Goal: Obtain resource: Obtain resource

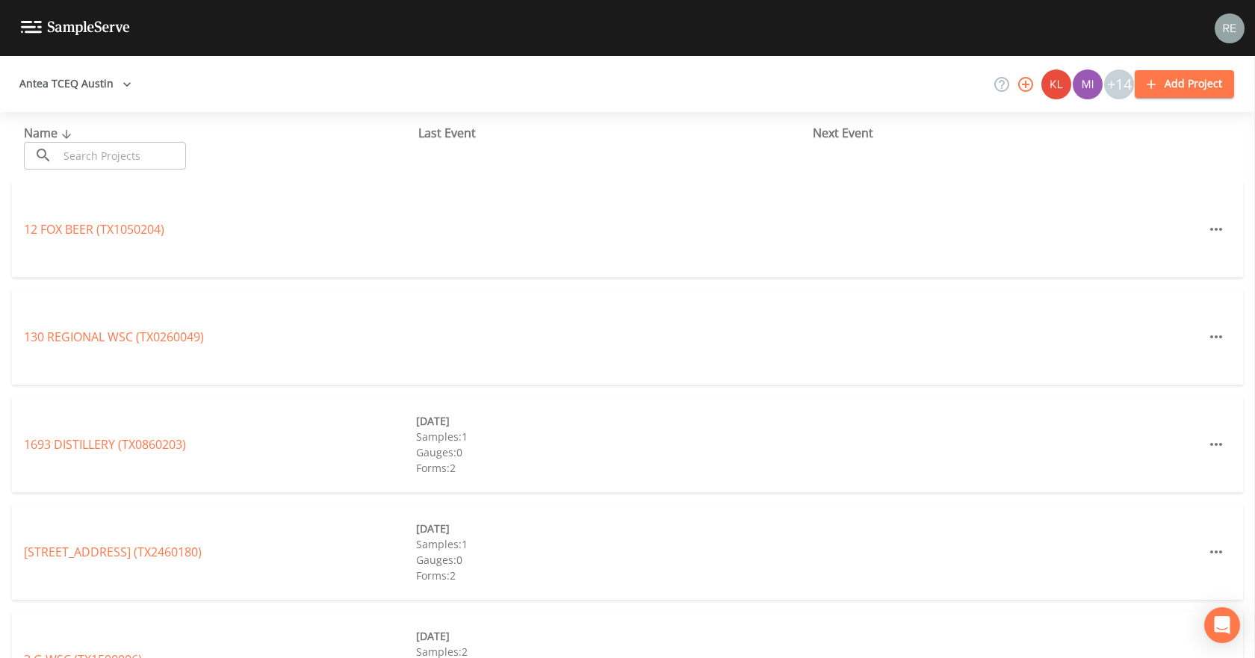
click at [117, 154] on input "text" at bounding box center [122, 156] width 128 height 28
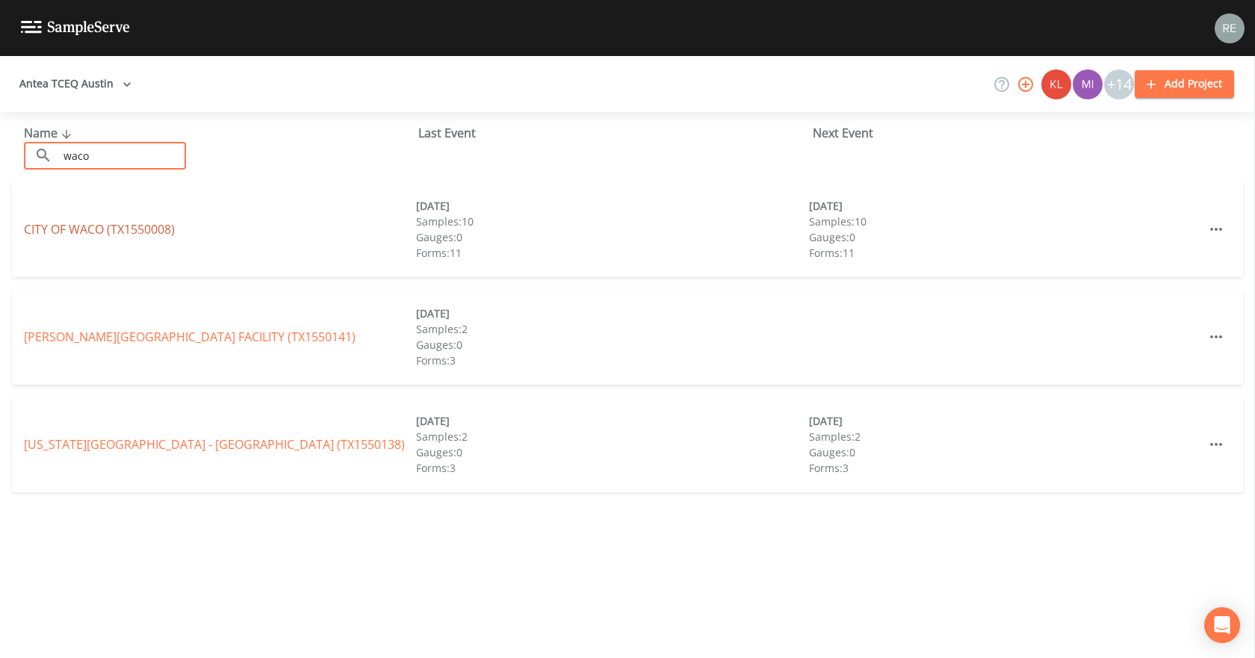
type input "waco"
click at [75, 228] on link "CITY OF [GEOGRAPHIC_DATA] (TX1550008)" at bounding box center [99, 229] width 151 height 16
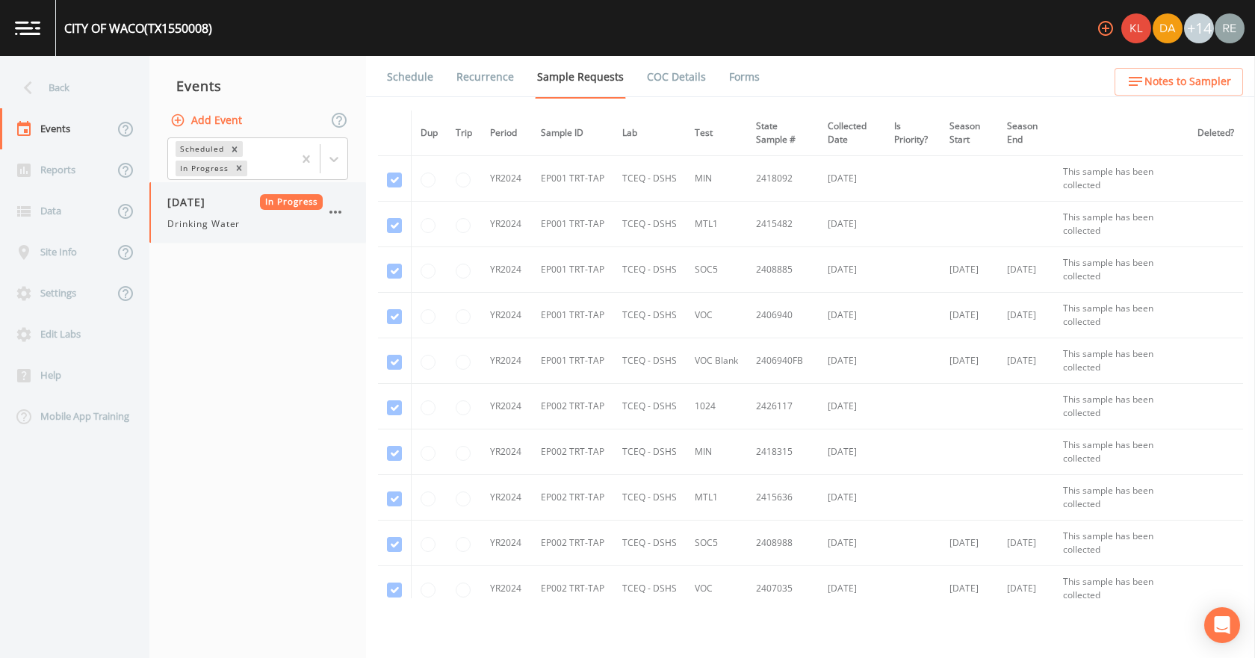
click at [215, 218] on span "Drinking Water" at bounding box center [203, 223] width 72 height 13
click at [741, 72] on link "Forms" at bounding box center [744, 77] width 35 height 42
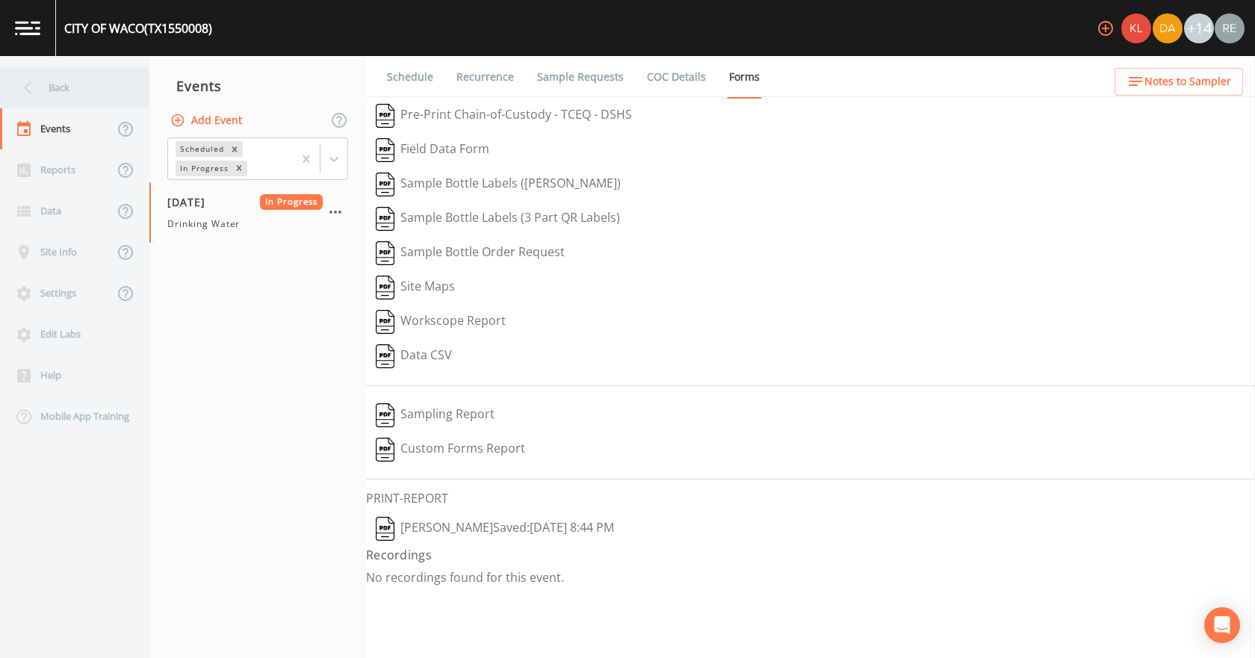
click at [78, 81] on div "Back" at bounding box center [67, 87] width 135 height 41
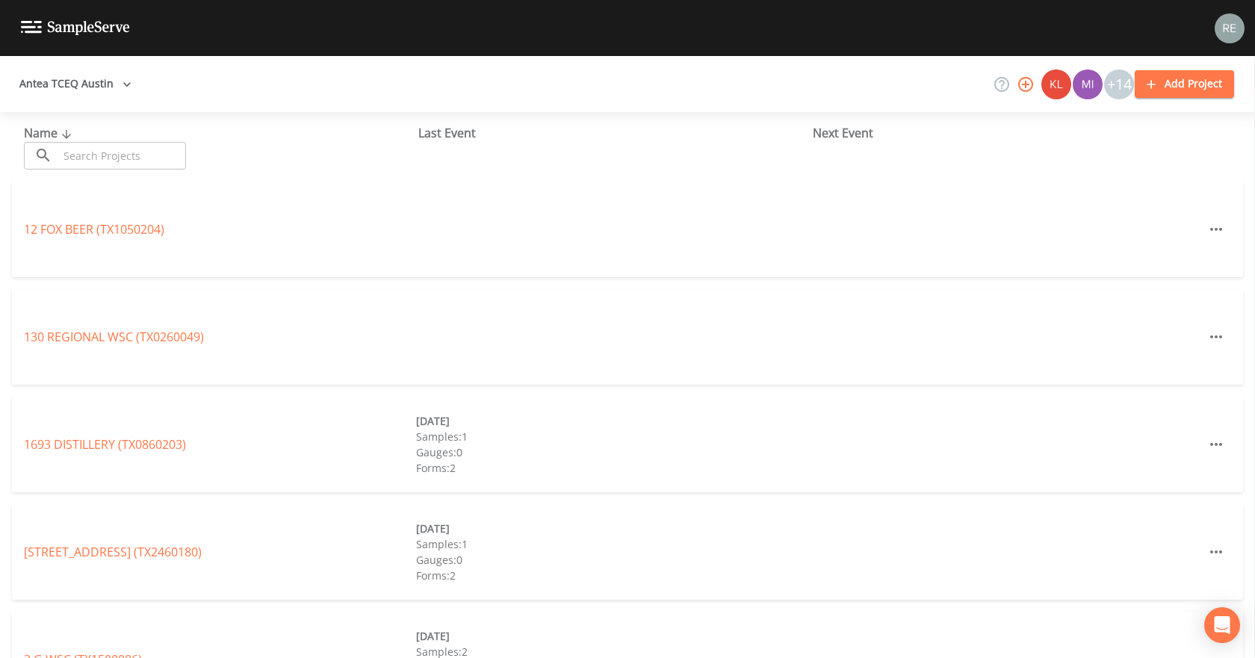
click at [76, 141] on div "Name ​ ​" at bounding box center [221, 147] width 395 height 46
click at [77, 147] on input "text" at bounding box center [122, 156] width 128 height 28
click at [115, 155] on input "text" at bounding box center [122, 156] width 128 height 28
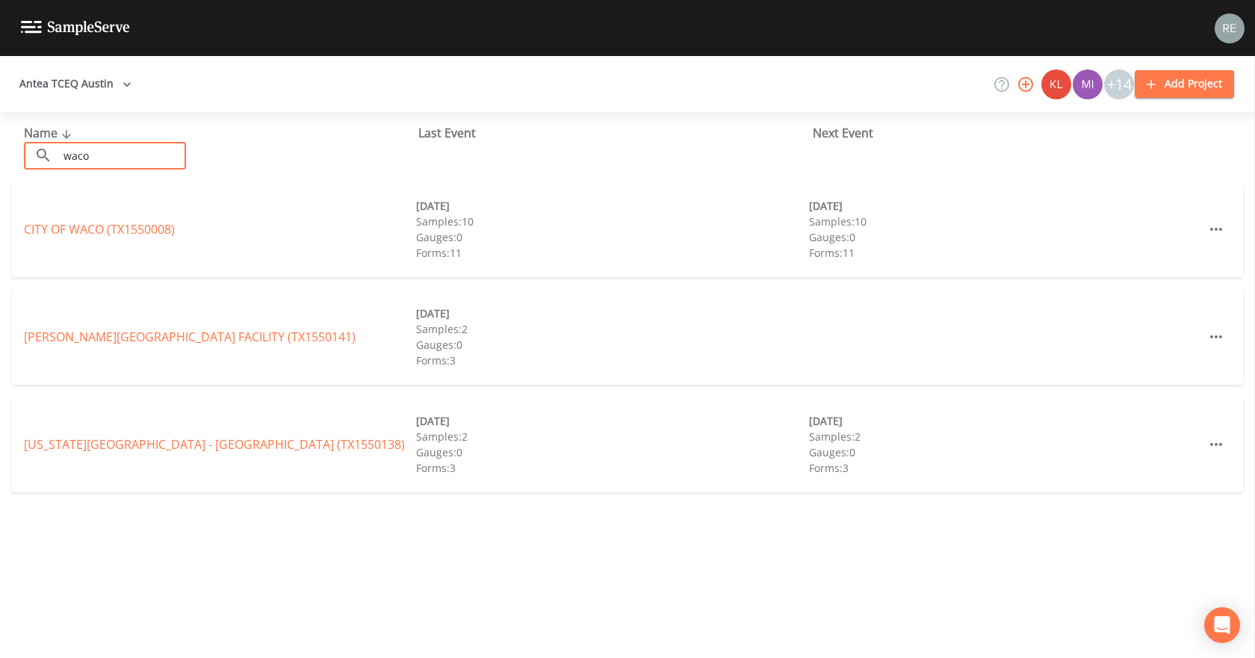
type input "waco"
click at [77, 226] on link "CITY OF [GEOGRAPHIC_DATA] (TX1550008)" at bounding box center [99, 229] width 151 height 16
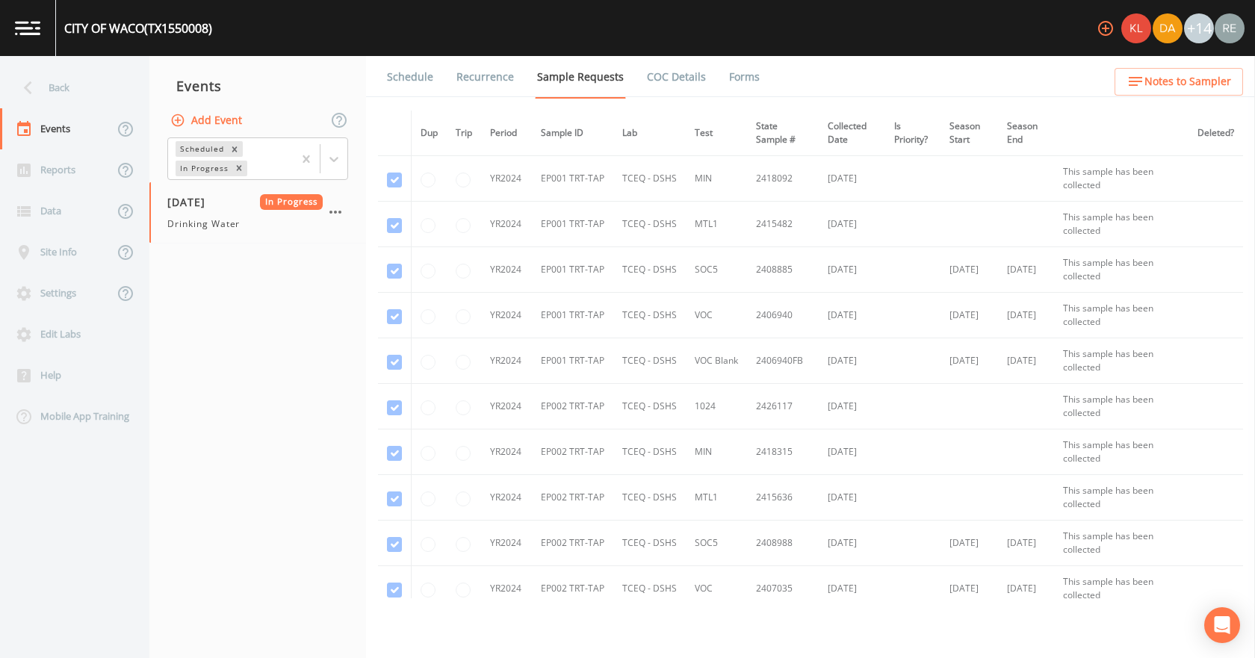
click at [727, 75] on link "Forms" at bounding box center [744, 77] width 35 height 42
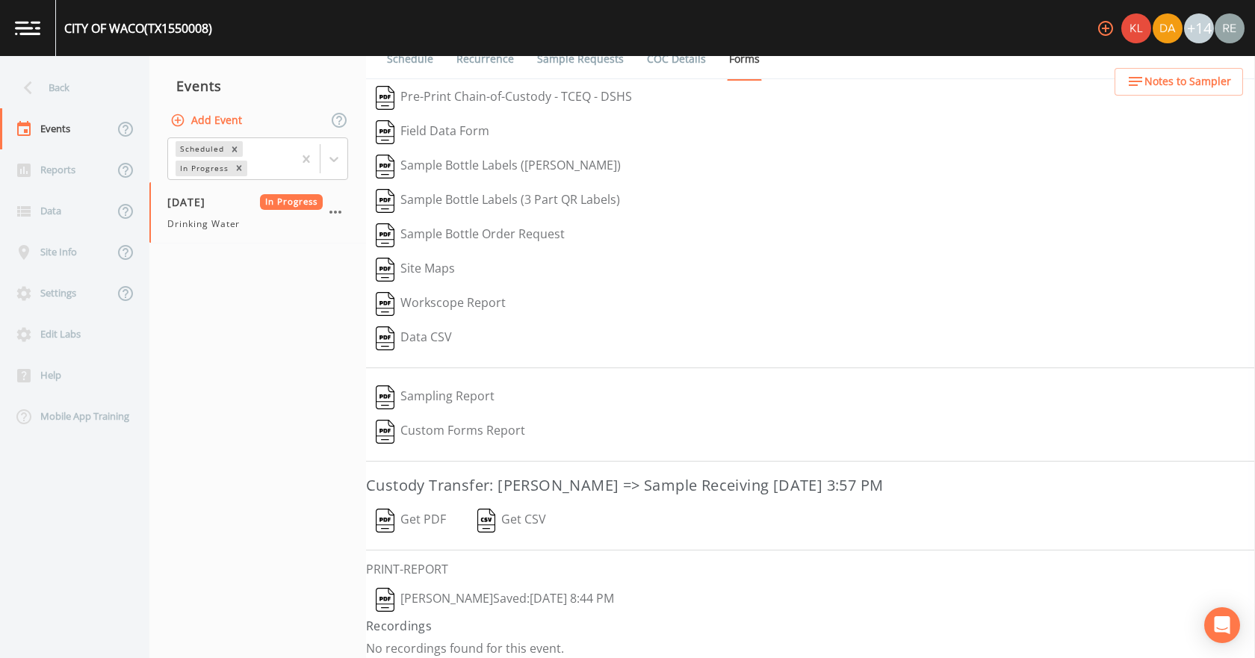
scroll to position [28, 0]
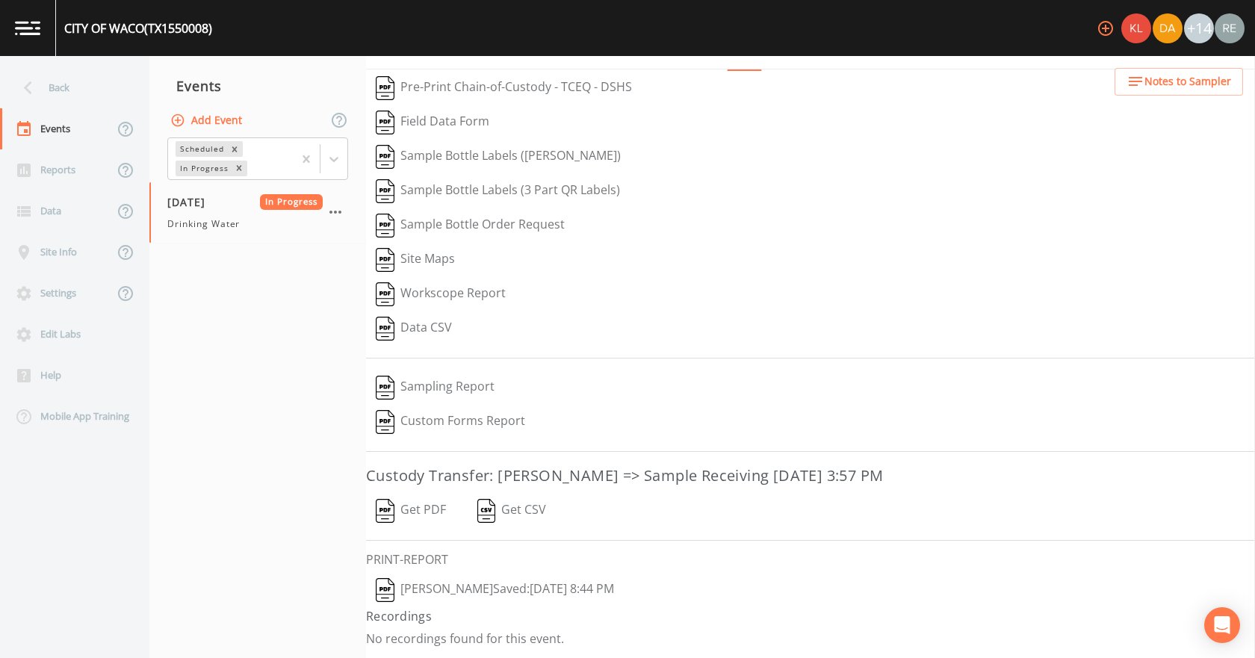
click at [410, 590] on button "[PERSON_NAME]  Saved: [DATE] 8:44 PM" at bounding box center [495, 590] width 258 height 34
click at [417, 513] on button "Get PDF" at bounding box center [411, 511] width 90 height 34
click at [58, 96] on div "Back" at bounding box center [67, 87] width 135 height 41
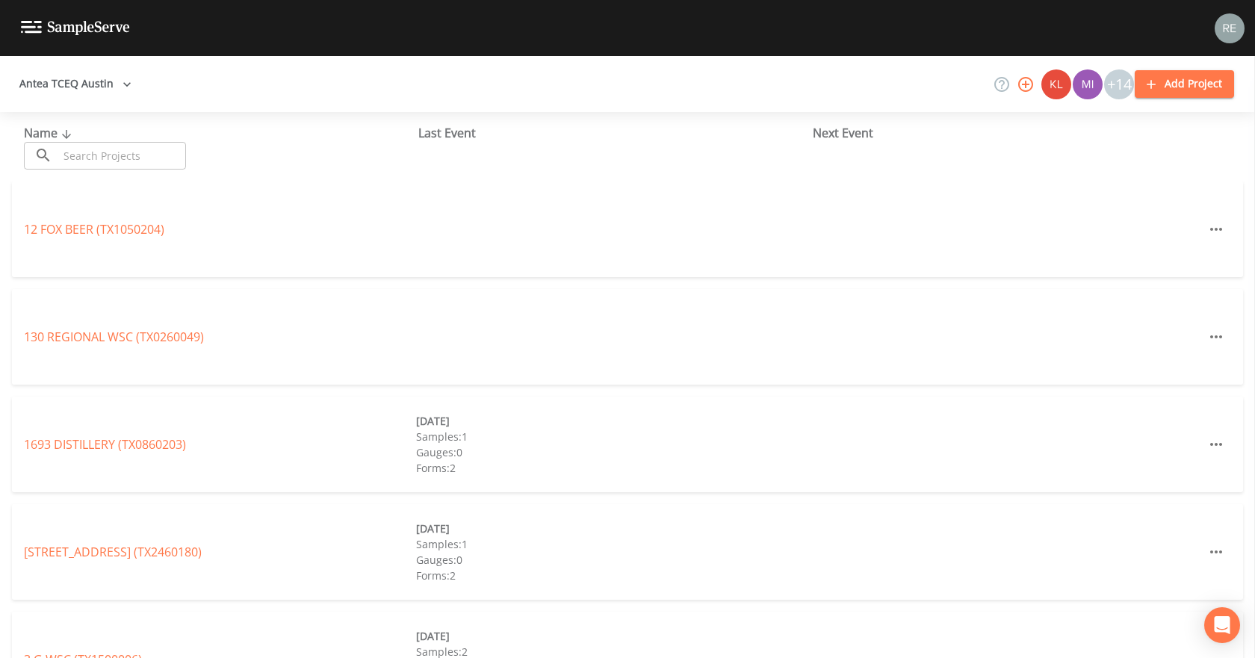
click at [84, 171] on div "Name ​ ​ Last Event Next Event" at bounding box center [627, 146] width 1255 height 69
click at [84, 167] on input "text" at bounding box center [122, 156] width 128 height 28
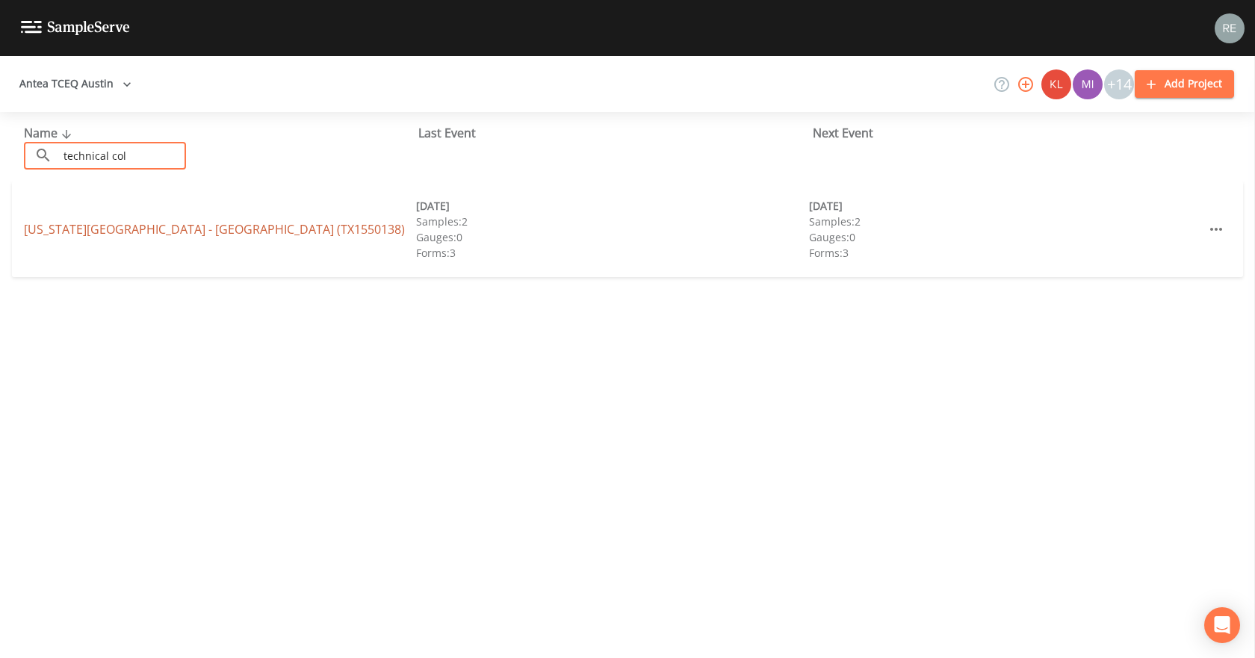
type input "technical col"
click at [96, 232] on link "[US_STATE][GEOGRAPHIC_DATA] - [GEOGRAPHIC_DATA] (TX1550138)" at bounding box center [214, 229] width 381 height 16
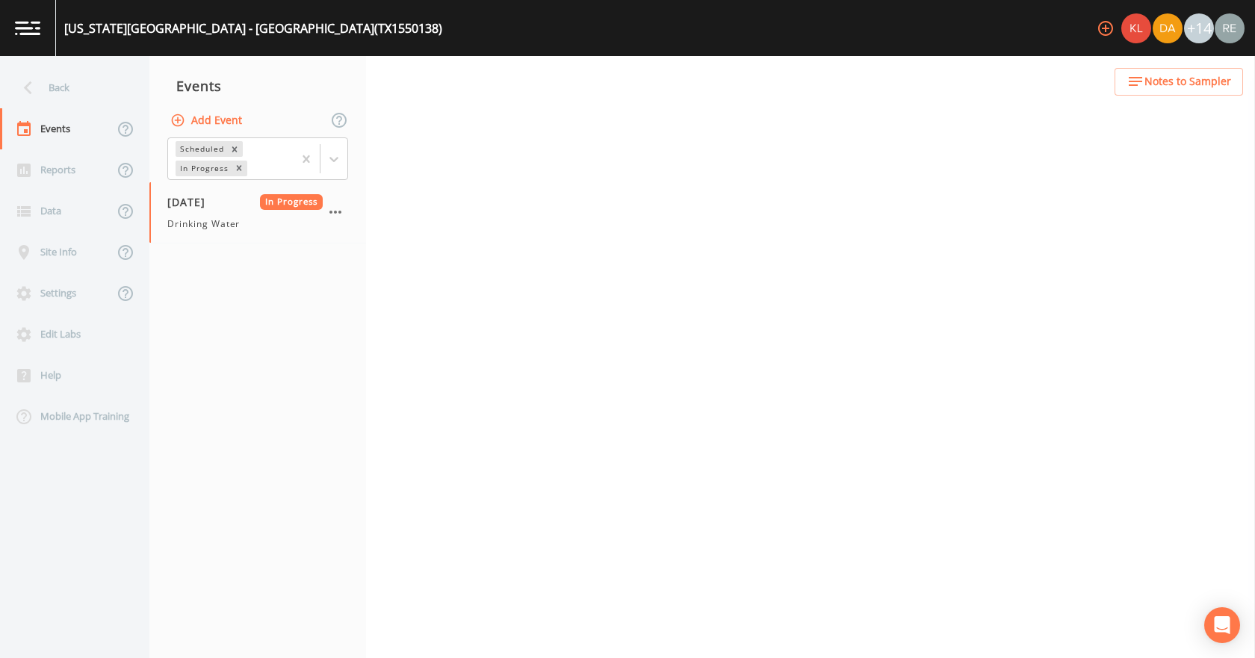
click at [215, 203] on span "[DATE]" at bounding box center [191, 202] width 49 height 16
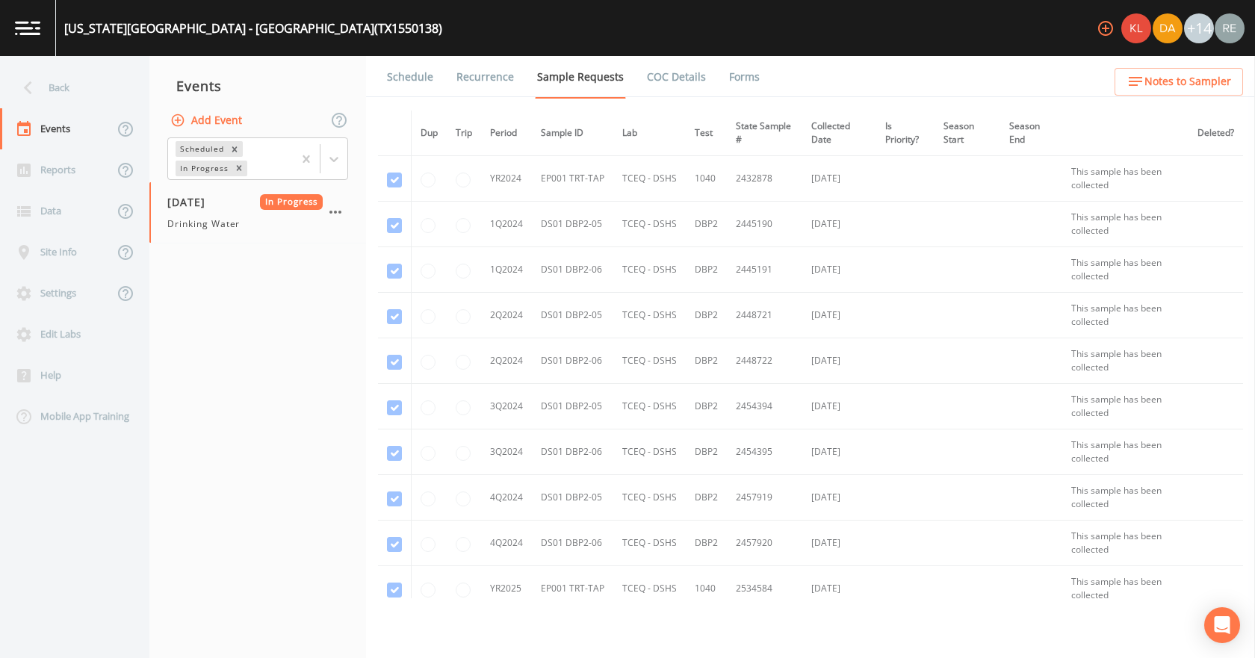
click at [727, 81] on link "Forms" at bounding box center [744, 77] width 35 height 42
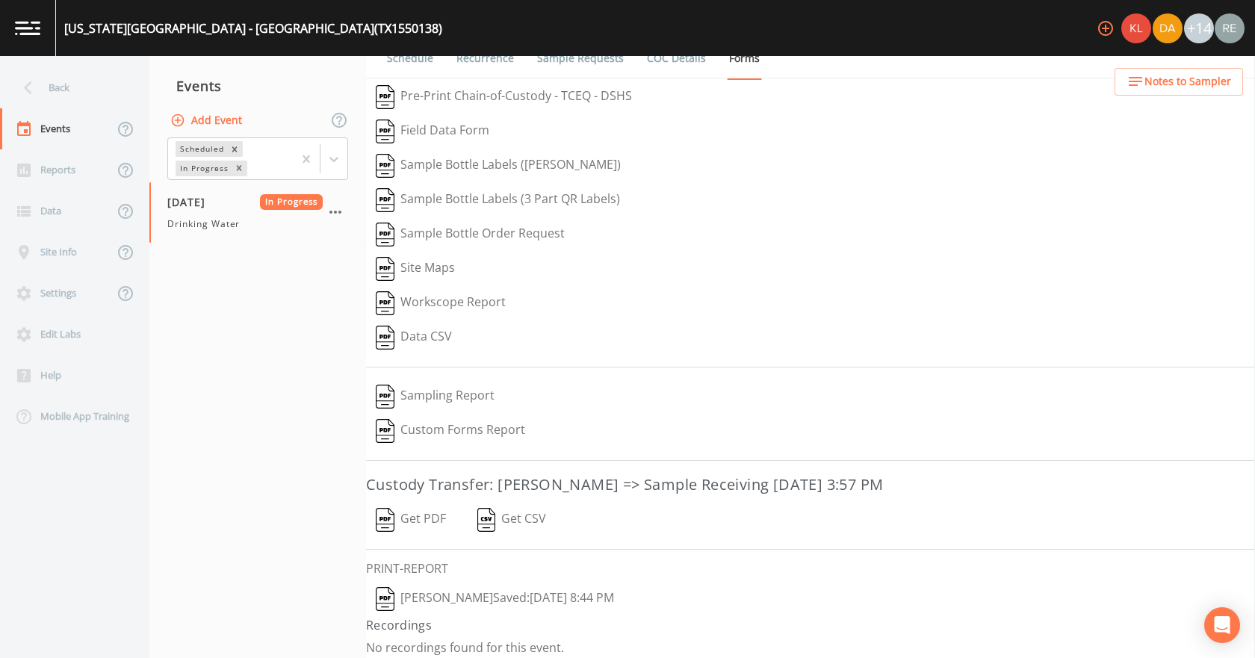
scroll to position [28, 0]
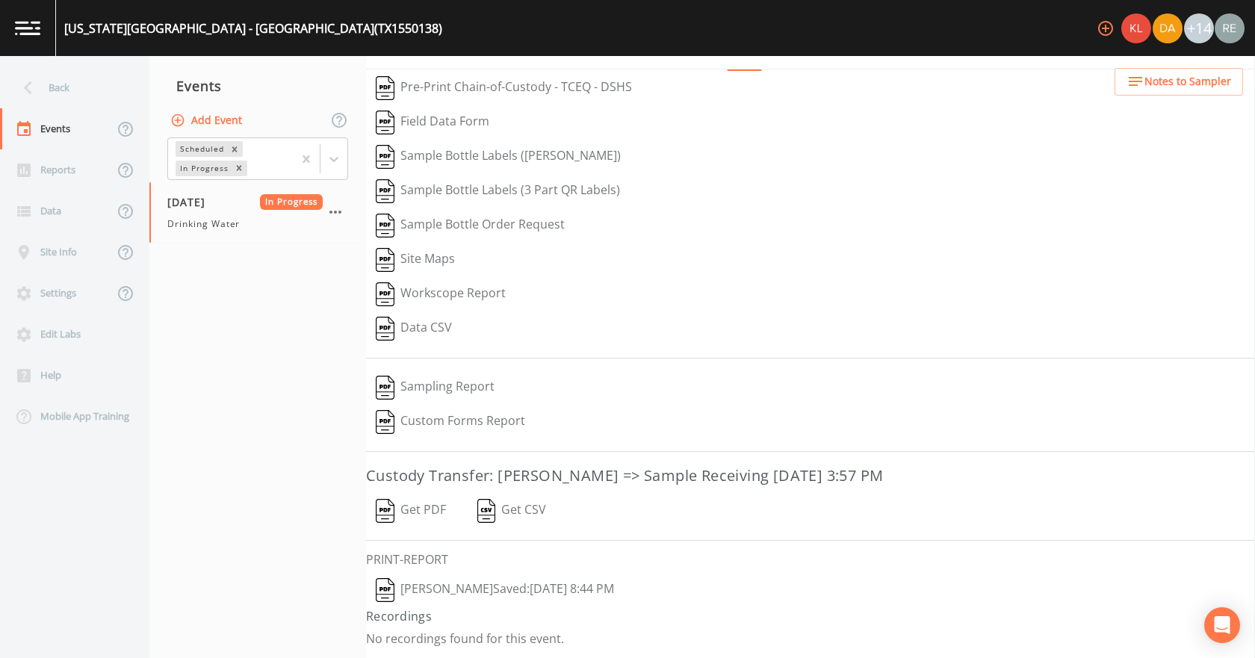
click at [480, 592] on button "[PERSON_NAME]  Saved: [DATE] 8:44 PM" at bounding box center [495, 590] width 258 height 34
click at [418, 504] on button "Get PDF" at bounding box center [411, 511] width 90 height 34
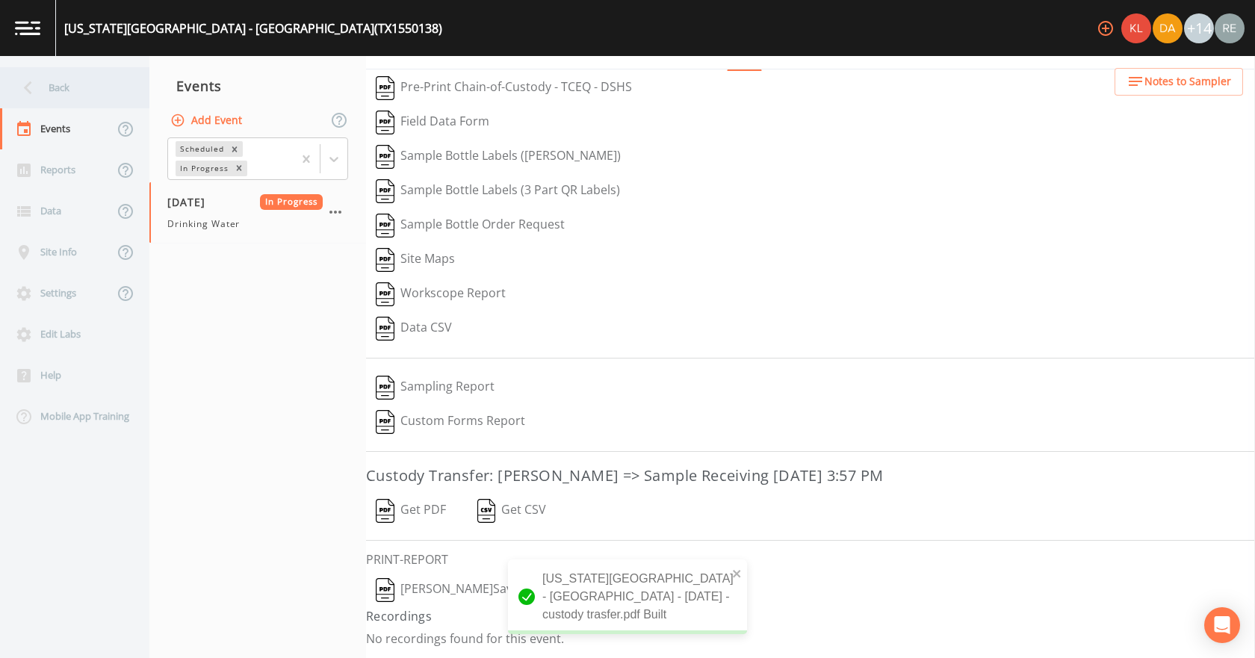
click at [47, 78] on div "Back" at bounding box center [67, 87] width 135 height 41
